Goal: Information Seeking & Learning: Learn about a topic

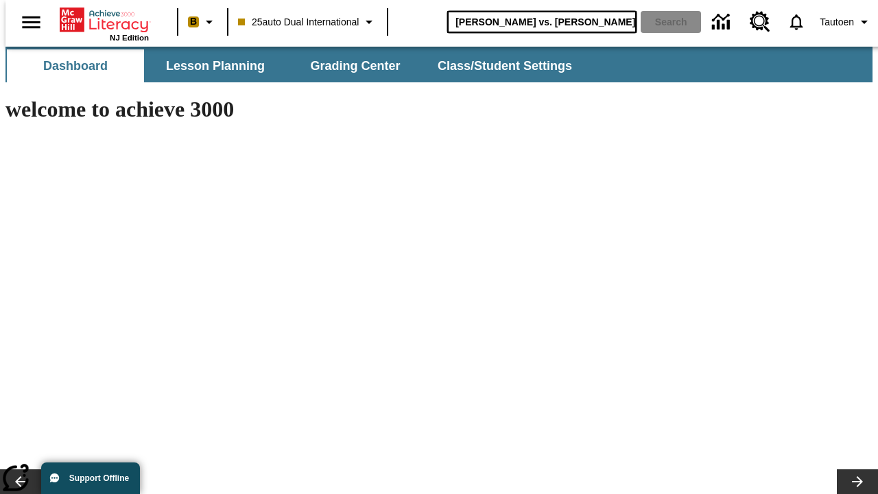
type input "[PERSON_NAME] vs. [PERSON_NAME]"
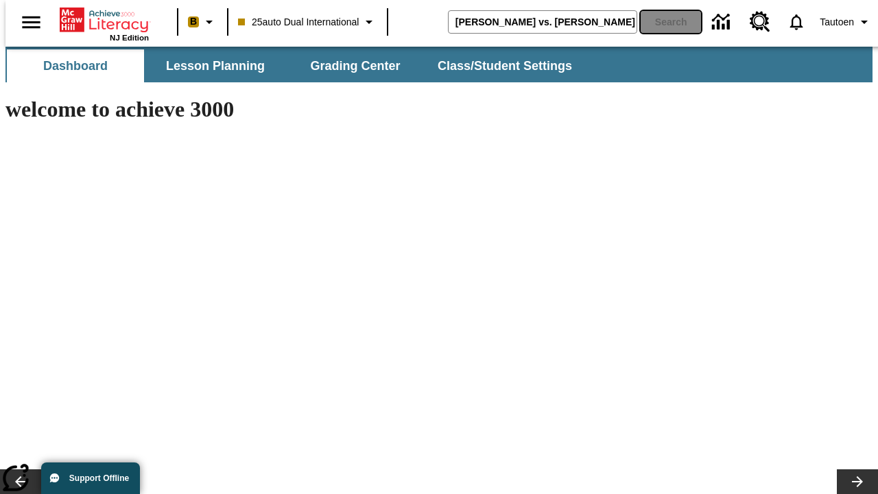
click at [662, 22] on button "Search" at bounding box center [670, 22] width 60 height 22
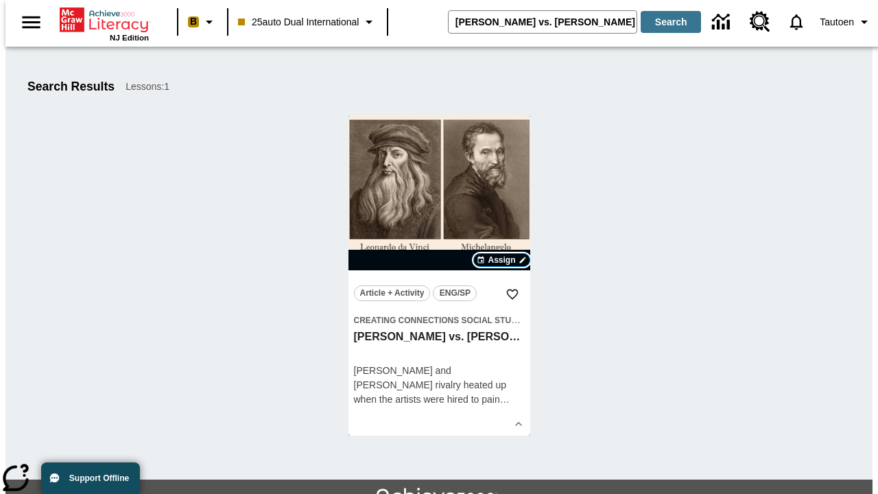
click at [502, 260] on span "Assign" at bounding box center [500, 260] width 27 height 12
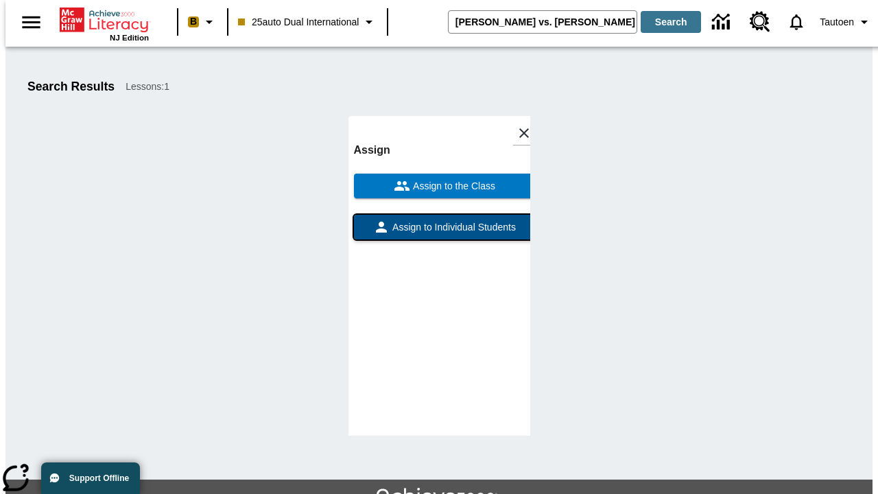
click at [439, 220] on span "Assign to Individual Students" at bounding box center [452, 227] width 126 height 14
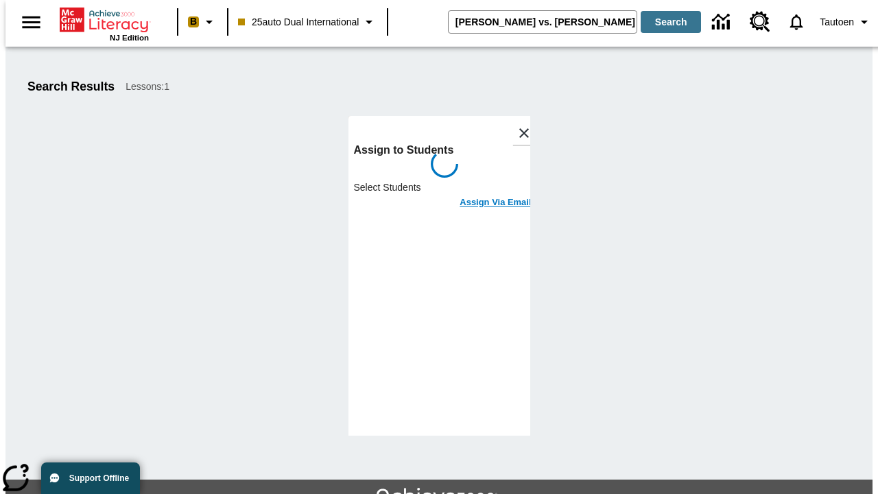
scroll to position [75, 0]
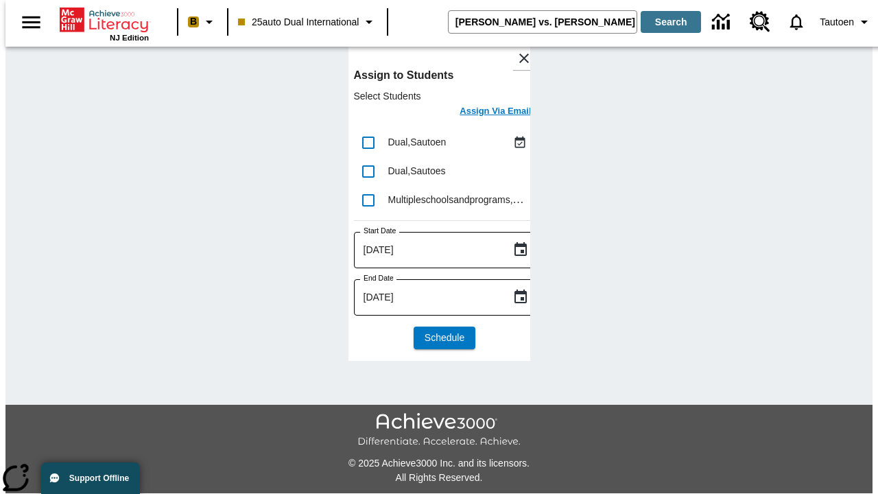
click at [368, 142] on input "lesson details" at bounding box center [368, 142] width 29 height 29
checkbox input "true"
click at [485, 112] on h6 "Assign Via Email" at bounding box center [494, 112] width 71 height 16
